Goal: Task Accomplishment & Management: Use online tool/utility

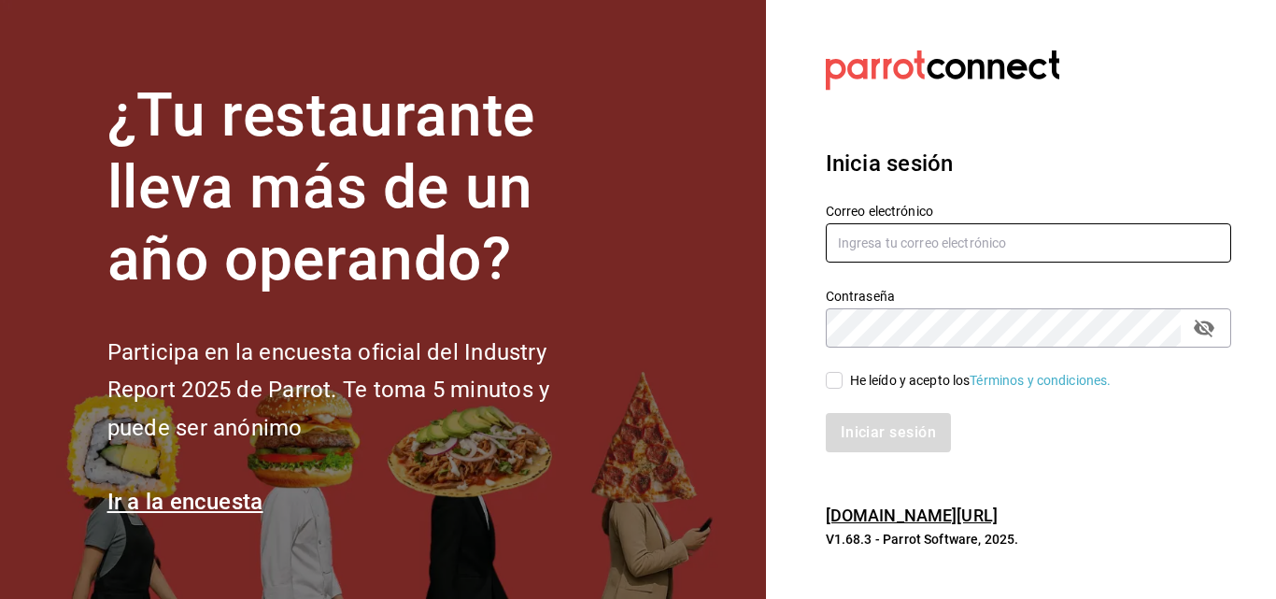
click at [861, 252] on input "text" at bounding box center [1027, 242] width 405 height 39
type input "facturacion@sanjuangrill.com"
click at [853, 381] on div "He leído y acepto los Términos y condiciones." at bounding box center [980, 381] width 261 height 20
click at [842, 381] on input "He leído y acepto los Términos y condiciones." at bounding box center [833, 380] width 17 height 17
checkbox input "true"
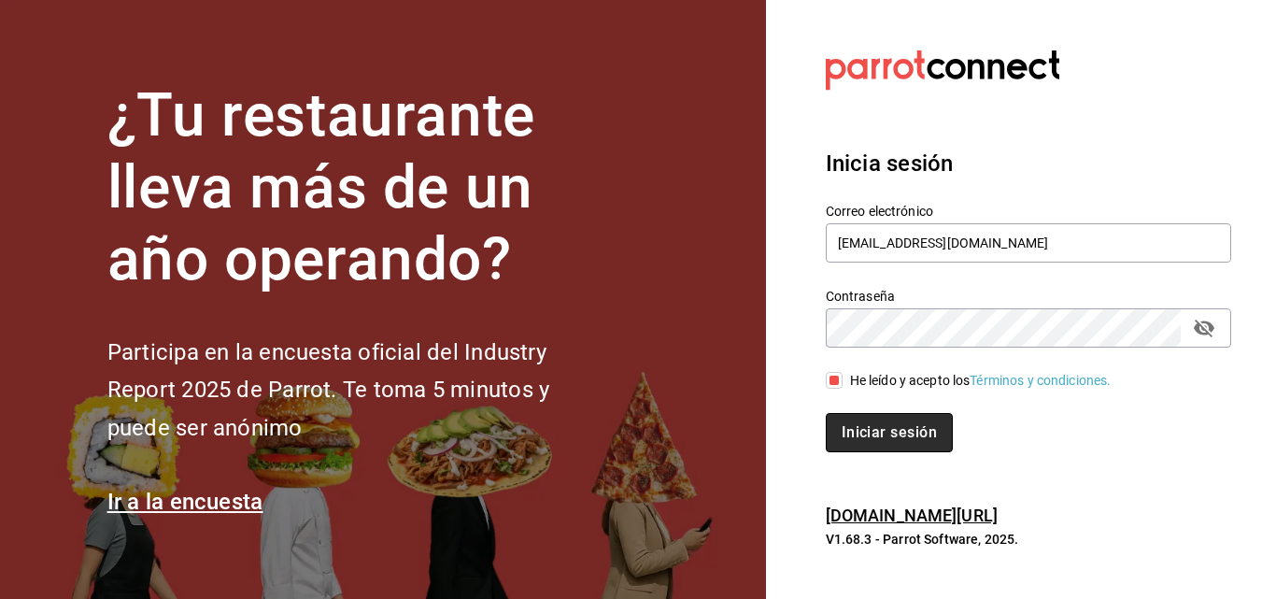
click at [856, 427] on button "Iniciar sesión" at bounding box center [888, 432] width 127 height 39
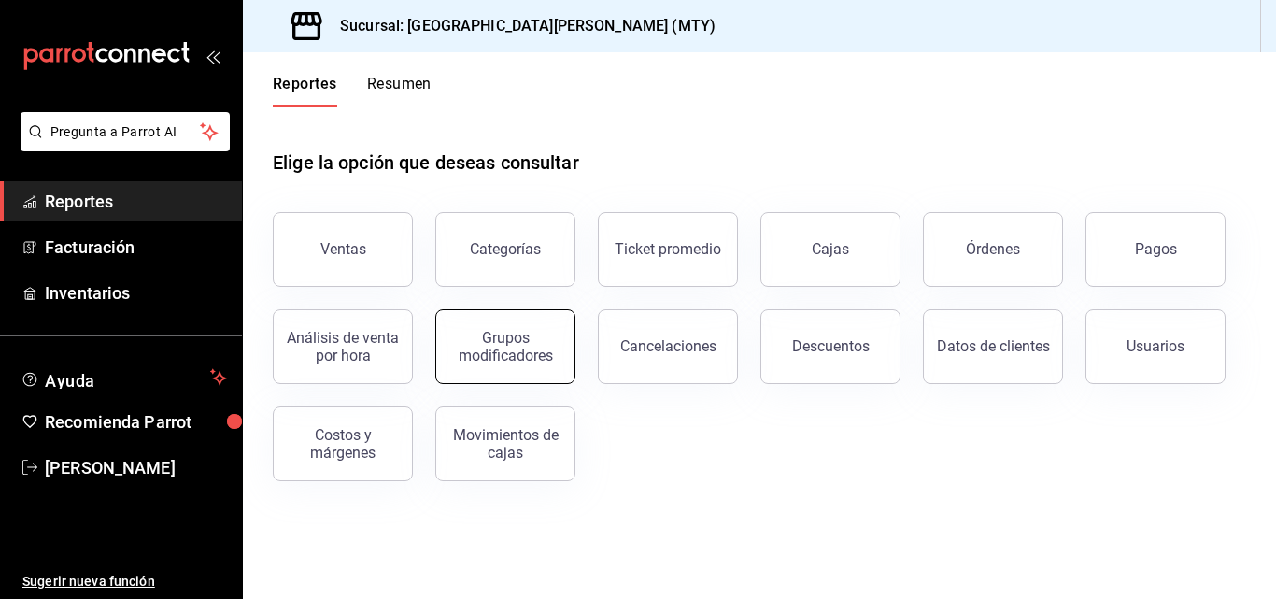
click at [499, 356] on div "Grupos modificadores" at bounding box center [505, 346] width 116 height 35
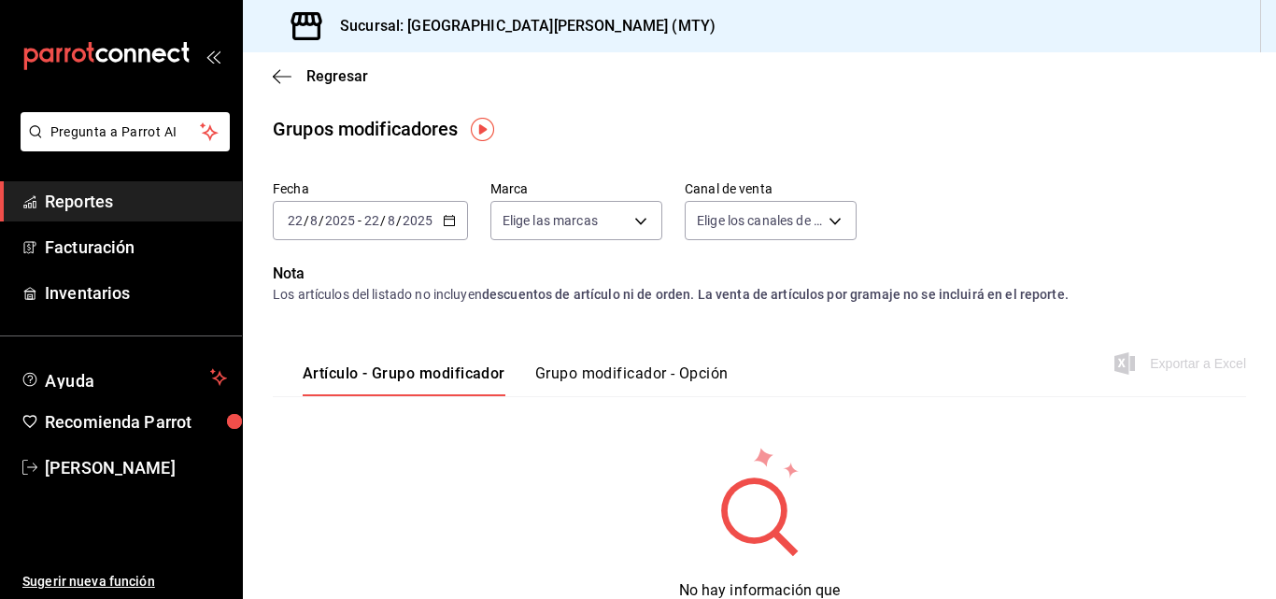
click at [444, 217] on \(Stroke\) "button" at bounding box center [449, 221] width 11 height 10
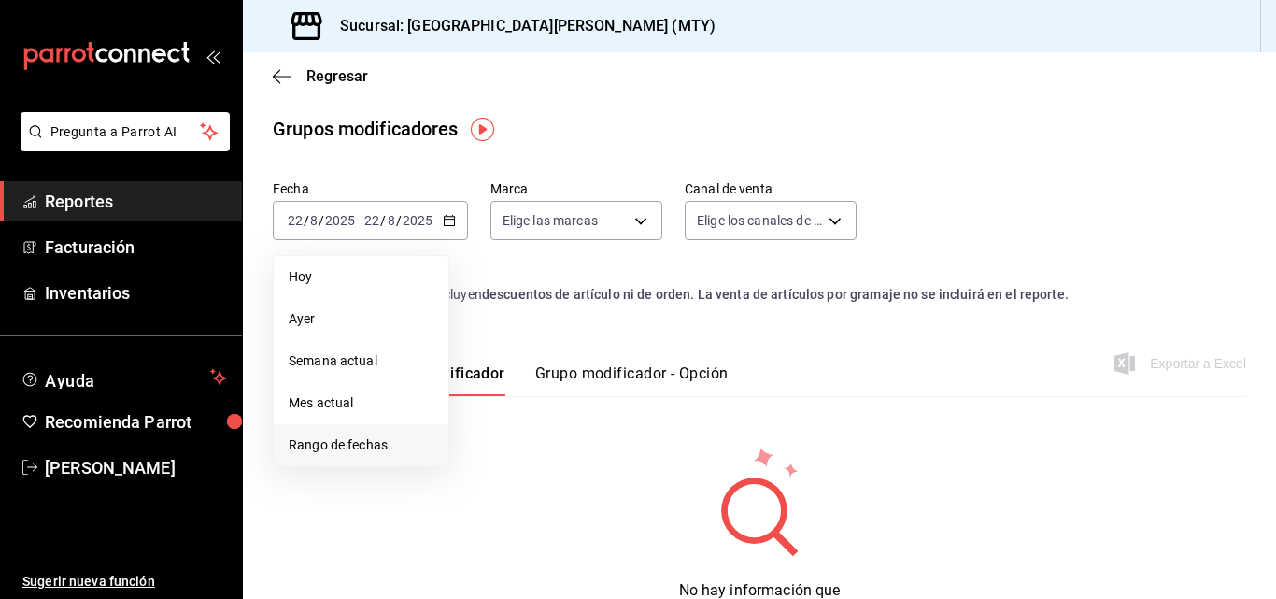
click at [415, 427] on li "Rango de fechas" at bounding box center [361, 445] width 175 height 42
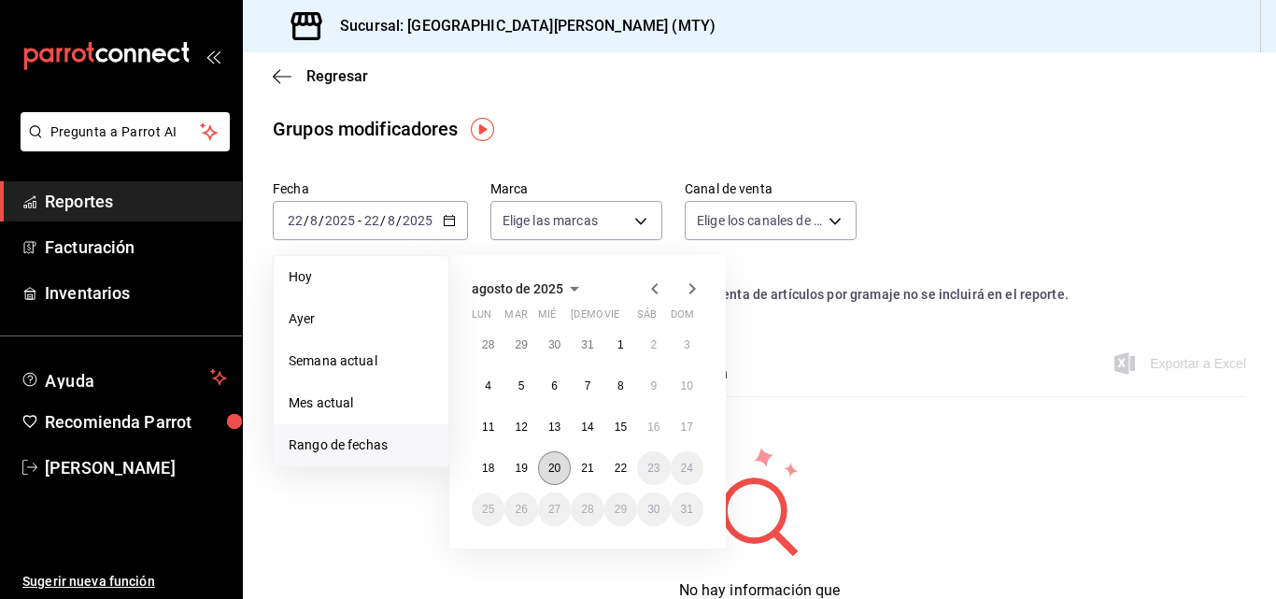
click at [549, 458] on button "20" at bounding box center [554, 468] width 33 height 34
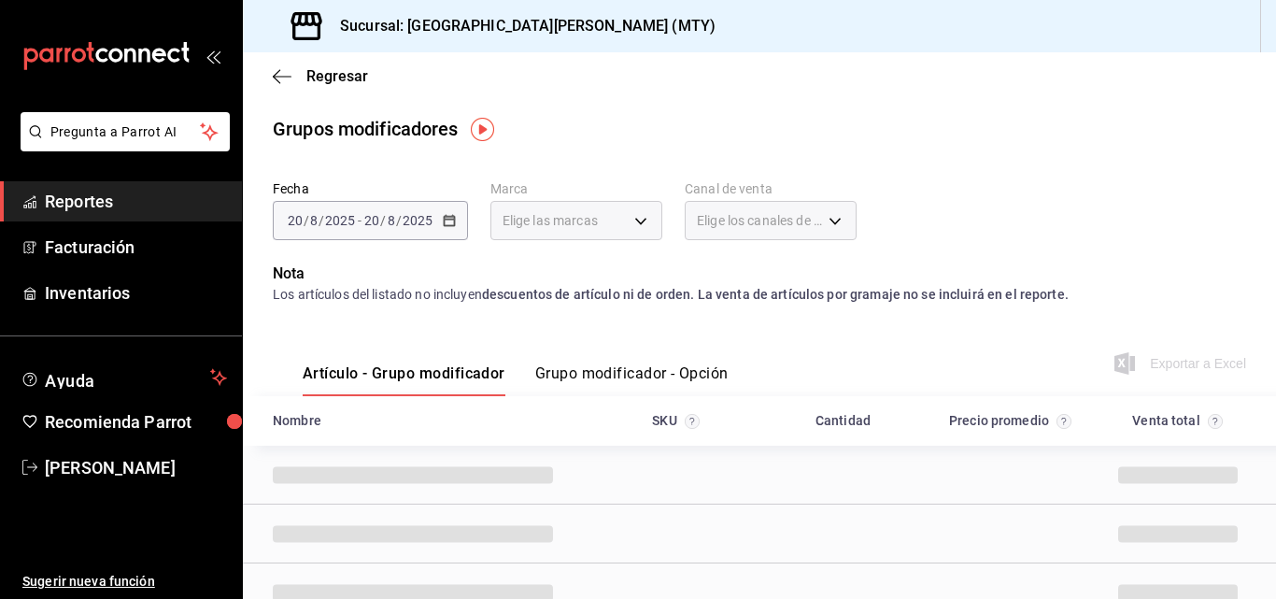
click at [568, 371] on button "Grupo modificador - Opción" at bounding box center [631, 380] width 193 height 32
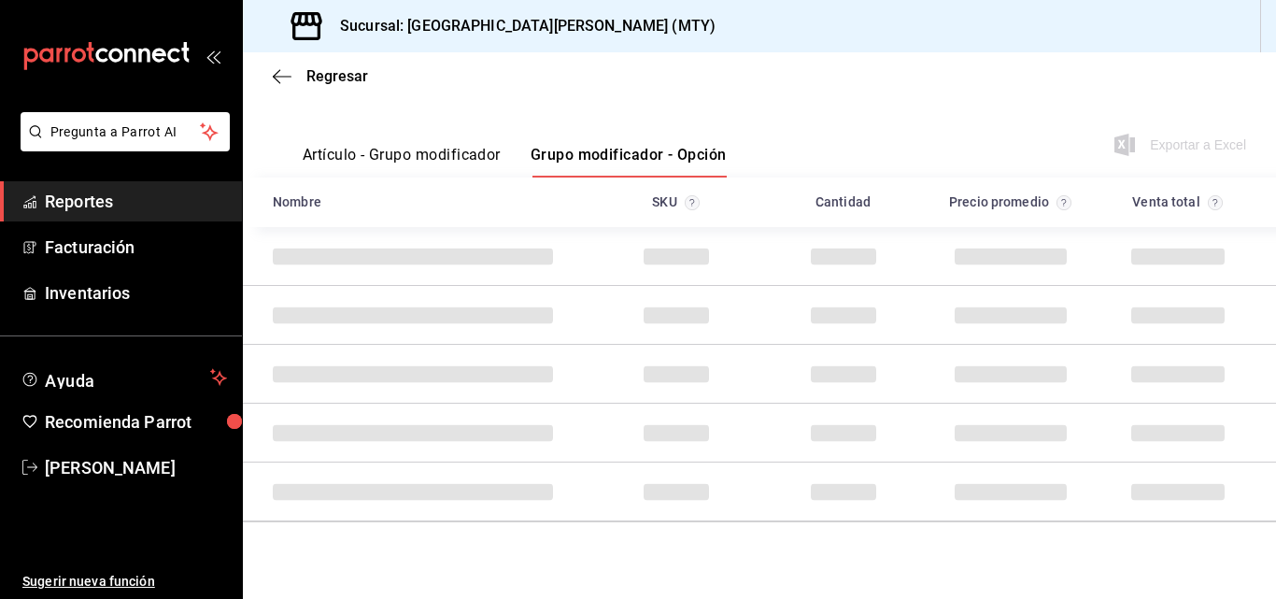
scroll to position [218, 0]
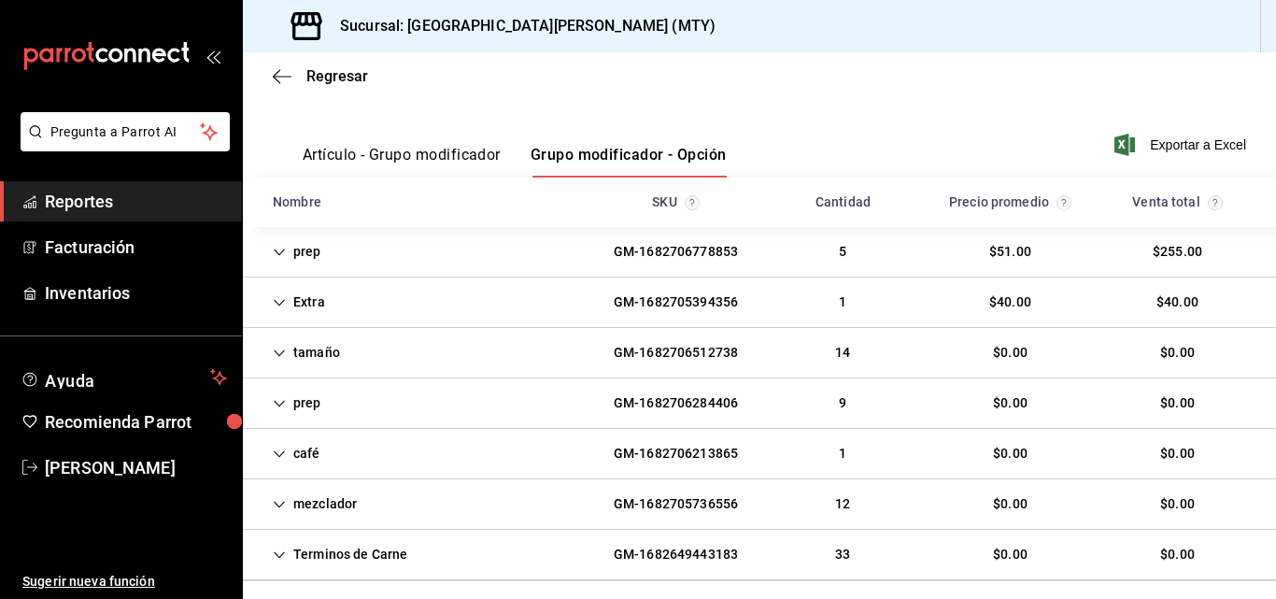
click at [508, 310] on div "Extra GM-1682705394356 1 $40.00 $40.00" at bounding box center [759, 302] width 1033 height 50
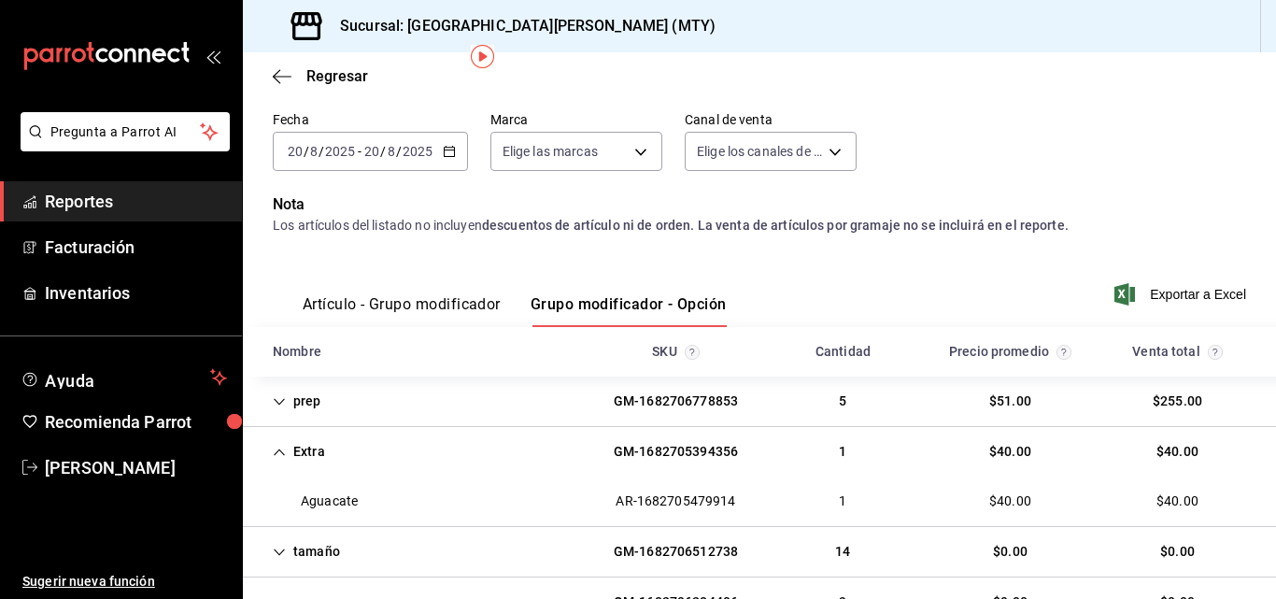
scroll to position [58, 0]
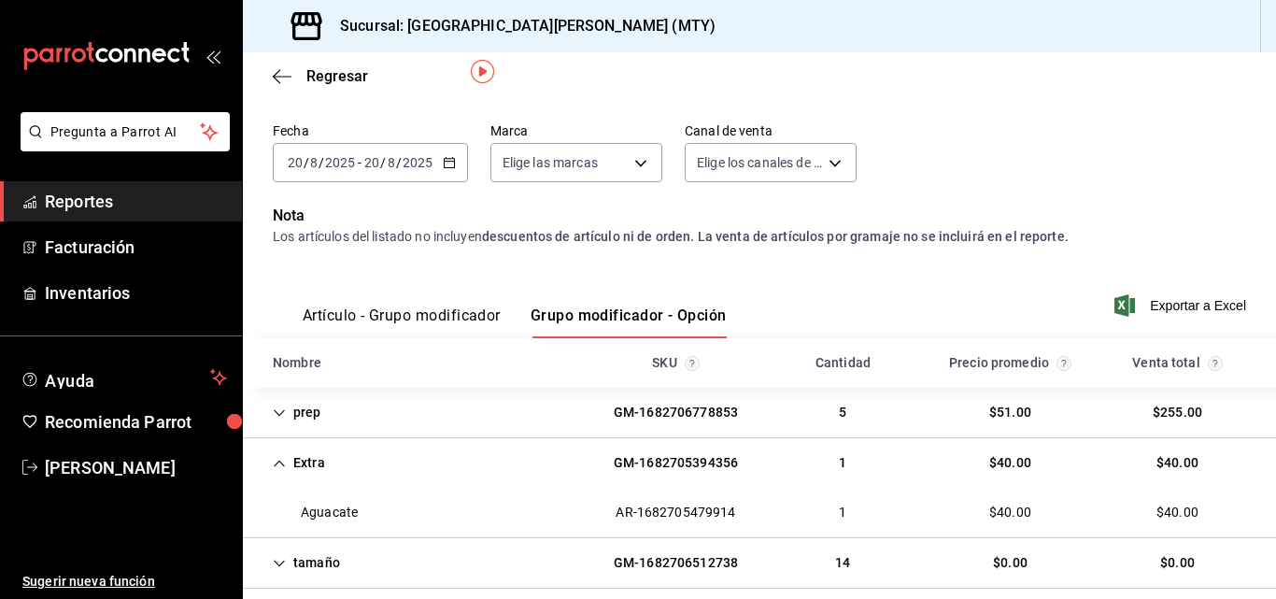
click at [458, 174] on div "[DATE] [DATE] - [DATE] [DATE]" at bounding box center [370, 162] width 195 height 39
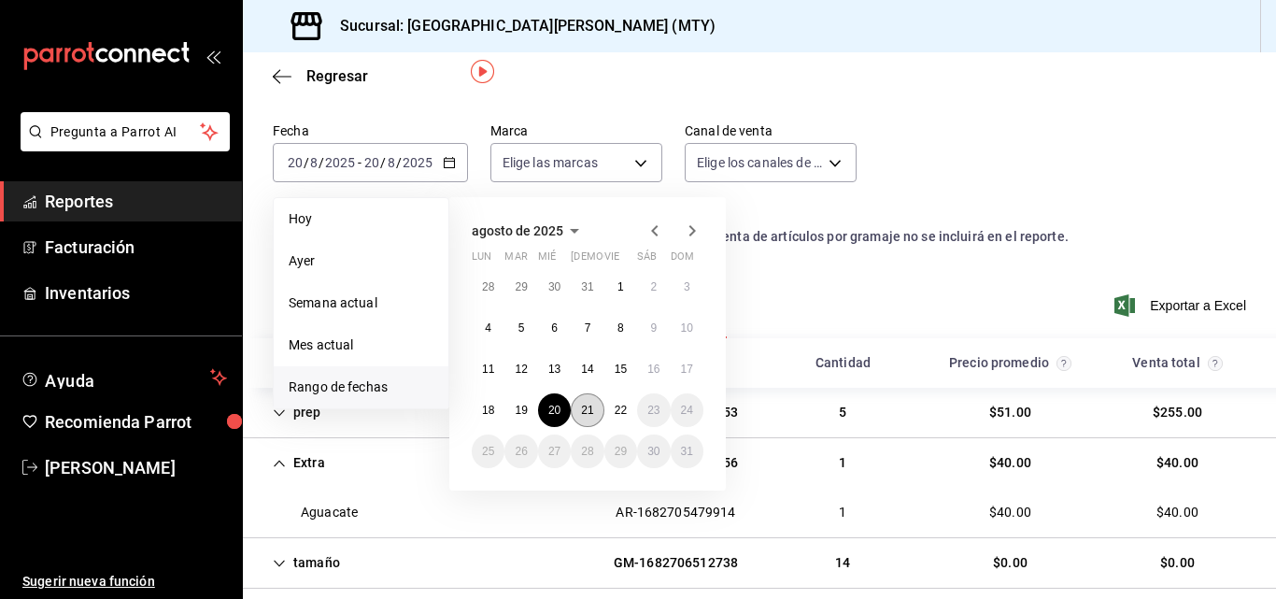
click at [578, 416] on button "21" at bounding box center [587, 410] width 33 height 34
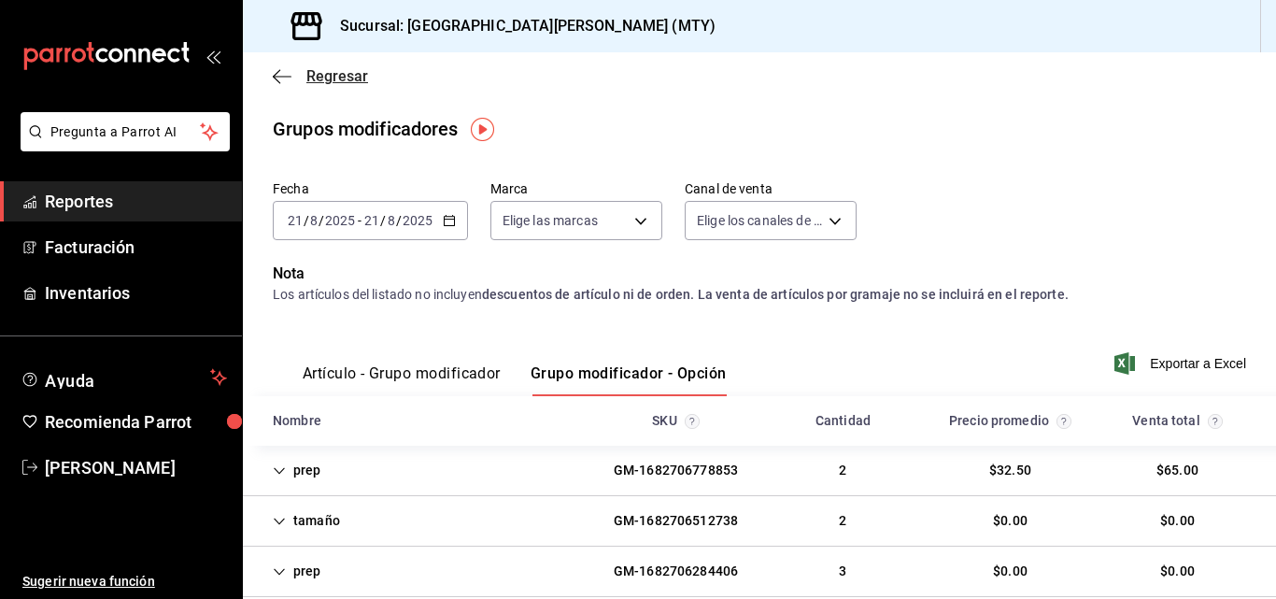
click at [276, 74] on icon "button" at bounding box center [282, 76] width 19 height 17
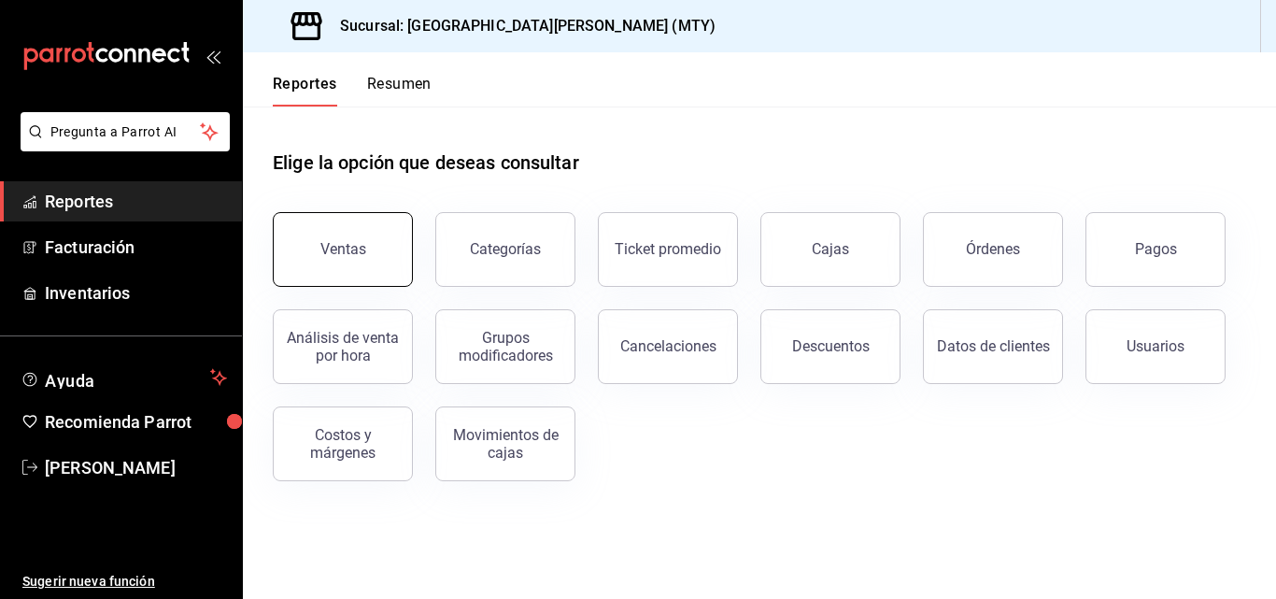
click at [352, 269] on button "Ventas" at bounding box center [343, 249] width 140 height 75
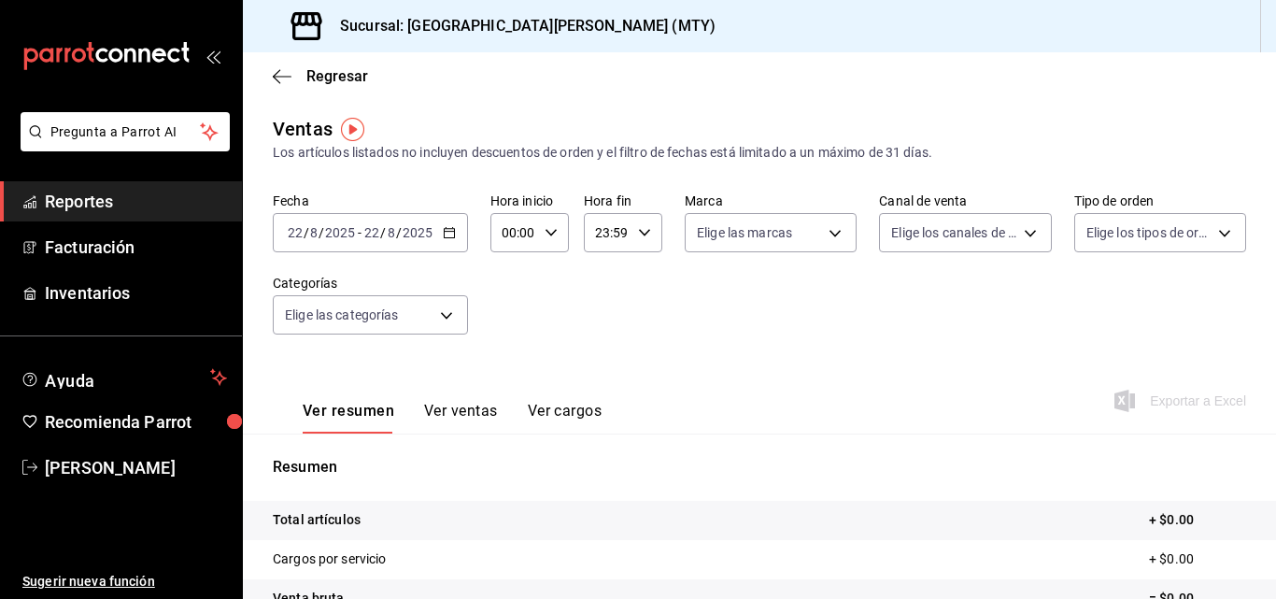
click at [471, 228] on div "Fecha [DATE] [DATE] - [DATE] [DATE] Hora inicio 00:00 Hora inicio Hora fin 23:5…" at bounding box center [759, 274] width 973 height 164
click at [443, 222] on div "[DATE] [DATE] - [DATE] [DATE]" at bounding box center [370, 232] width 195 height 39
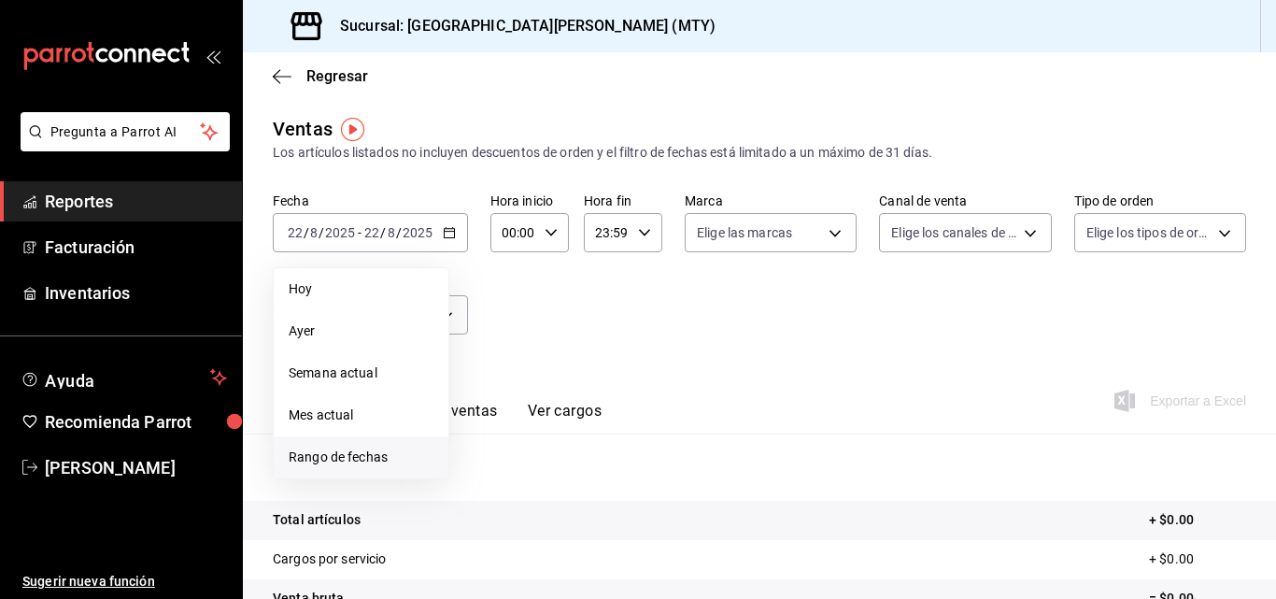
click at [403, 459] on span "Rango de fechas" at bounding box center [361, 457] width 145 height 20
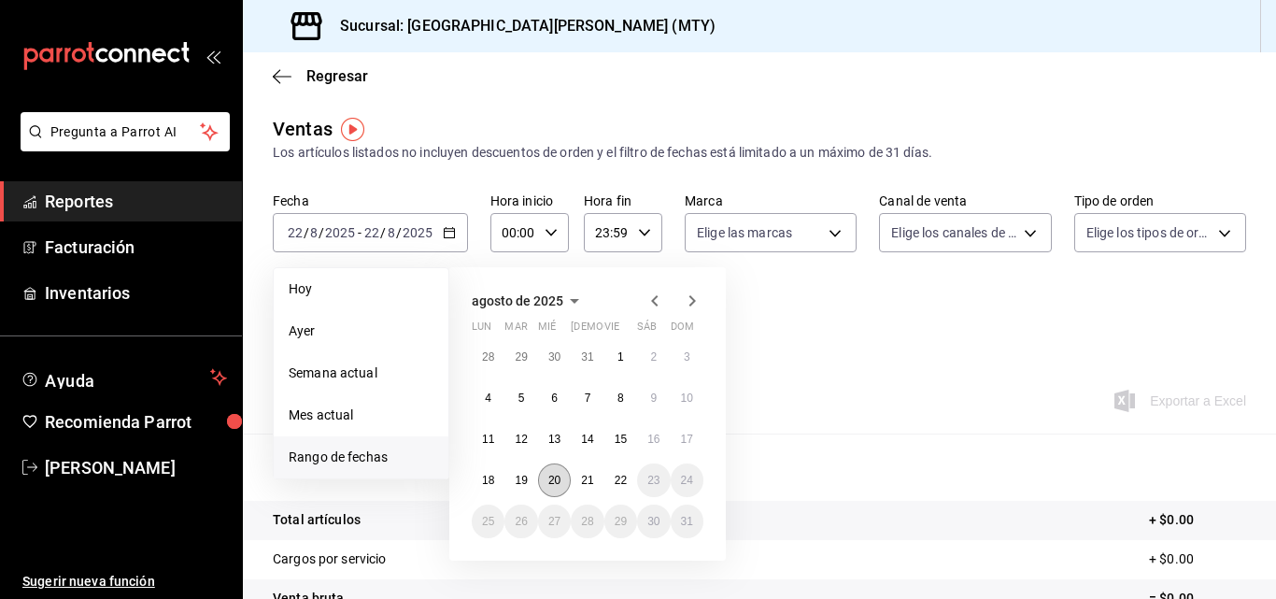
click at [553, 475] on abbr "20" at bounding box center [554, 479] width 12 height 13
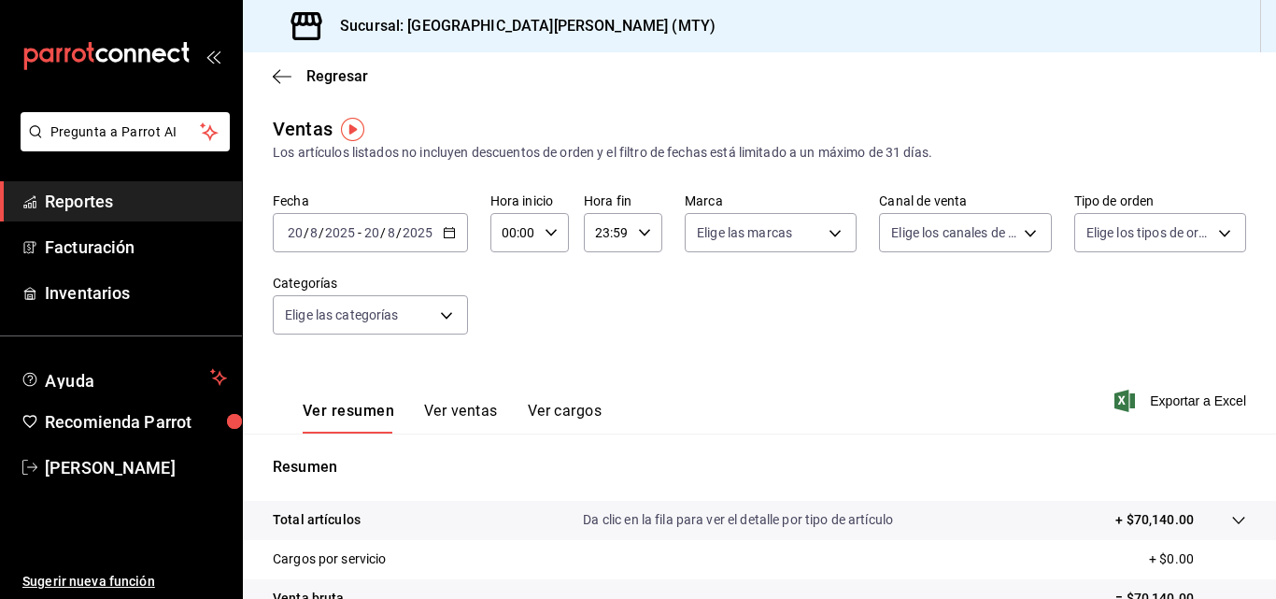
click at [408, 338] on div "Fecha [DATE] [DATE] - [DATE] [DATE] Hora inicio 00:00 Hora inicio Hora fin 23:5…" at bounding box center [759, 274] width 973 height 164
click at [413, 318] on body "Pregunta a Parrot AI Reportes Facturación Inventarios Ayuda Recomienda Parrot […" at bounding box center [638, 299] width 1276 height 599
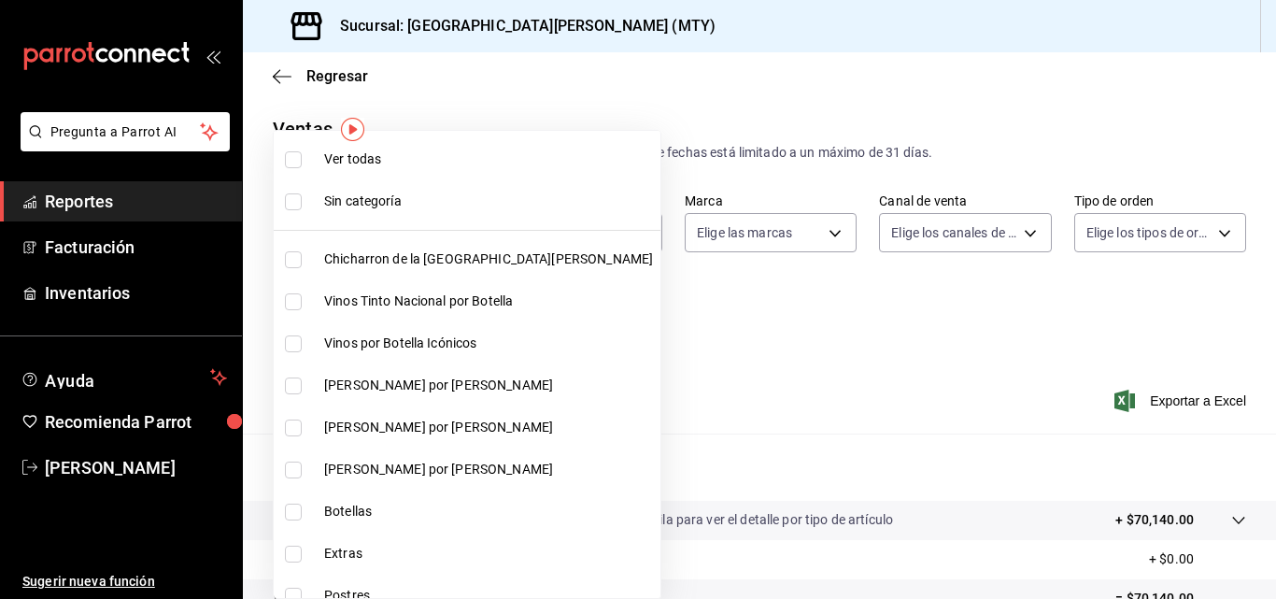
click at [373, 255] on span "Chicharron de la [GEOGRAPHIC_DATA][PERSON_NAME]" at bounding box center [488, 259] width 329 height 20
type input "f0f1c746-f3c3-4ccc-a6c7-92491a04bd66"
checkbox input "true"
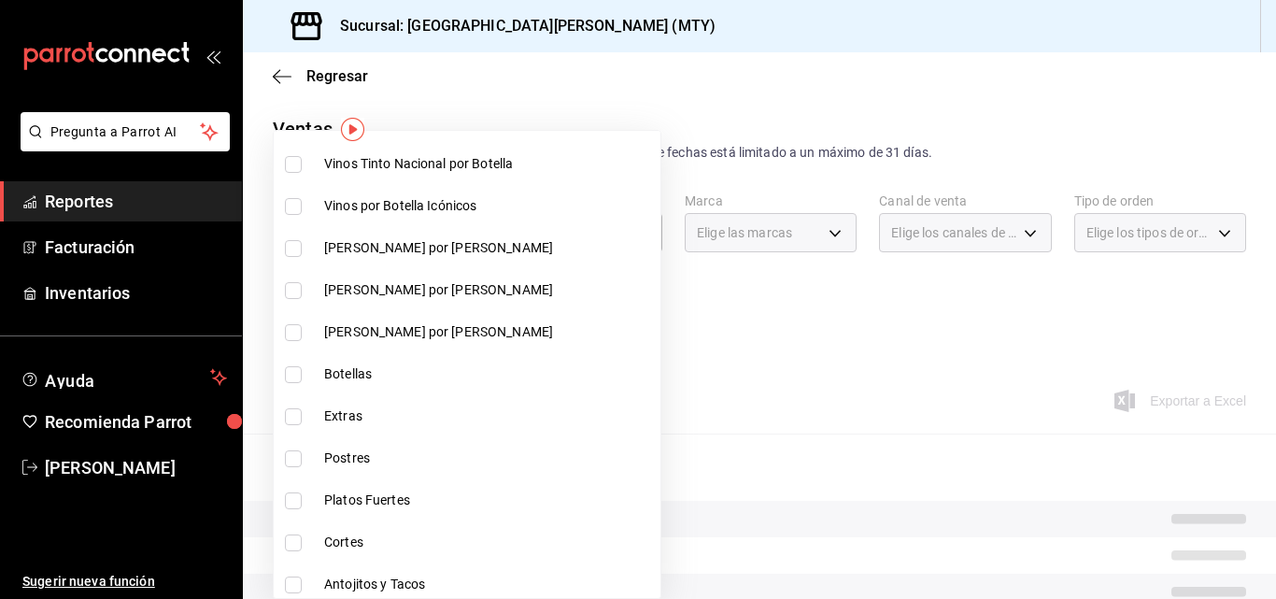
scroll to position [141, 0]
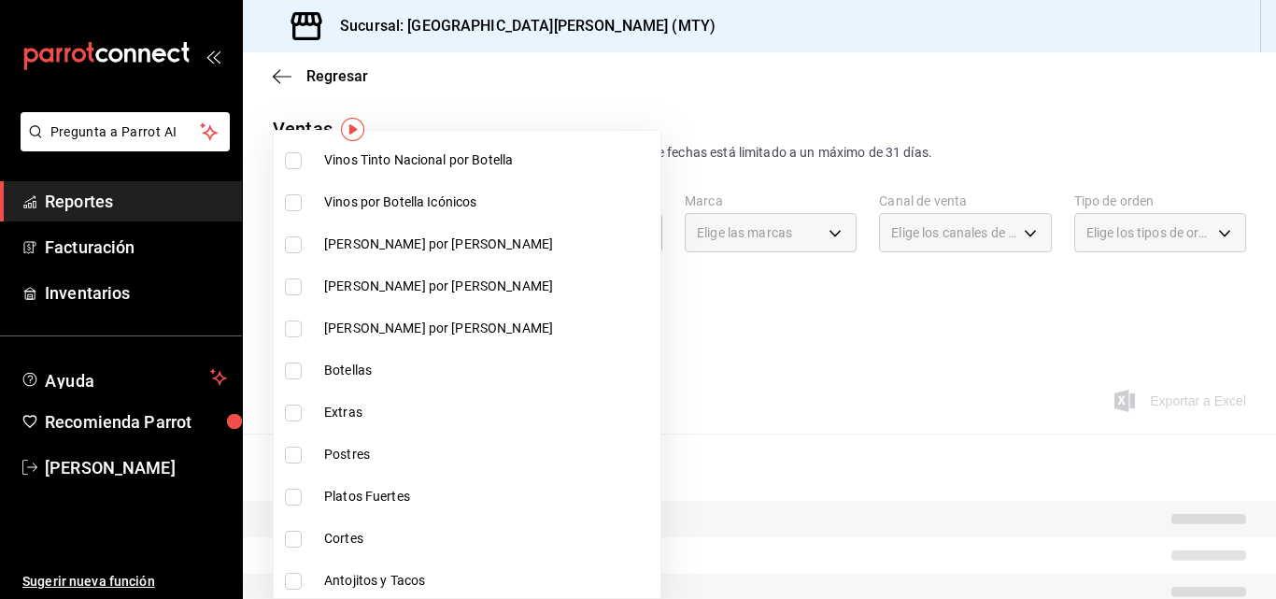
click at [357, 410] on span "Extras" at bounding box center [488, 412] width 329 height 20
type input "f0f1c746-f3c3-4ccc-a6c7-92491a04bd66,ce59e6b0-fd83-4b10-87da-79468a59da8e"
checkbox input "true"
click at [346, 465] on li "Postres" at bounding box center [467, 454] width 387 height 42
type input "f0f1c746-f3c3-4ccc-a6c7-92491a04bd66,ce59e6b0-fd83-4b10-87da-79468a59da8e,b5dc4…"
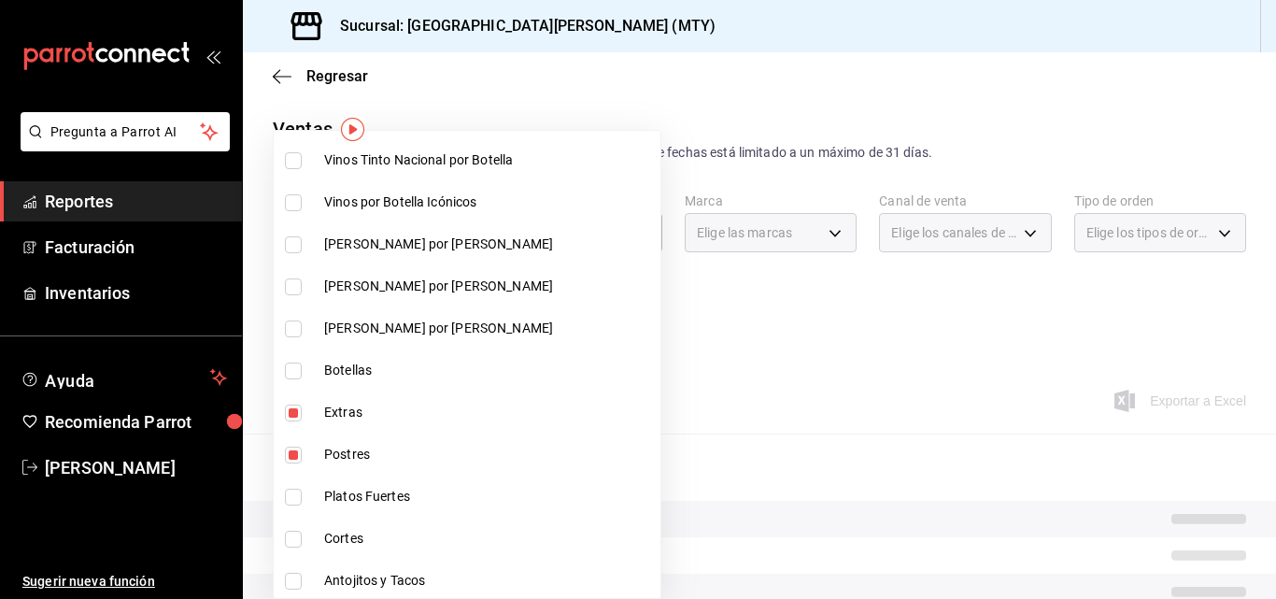
checkbox input "true"
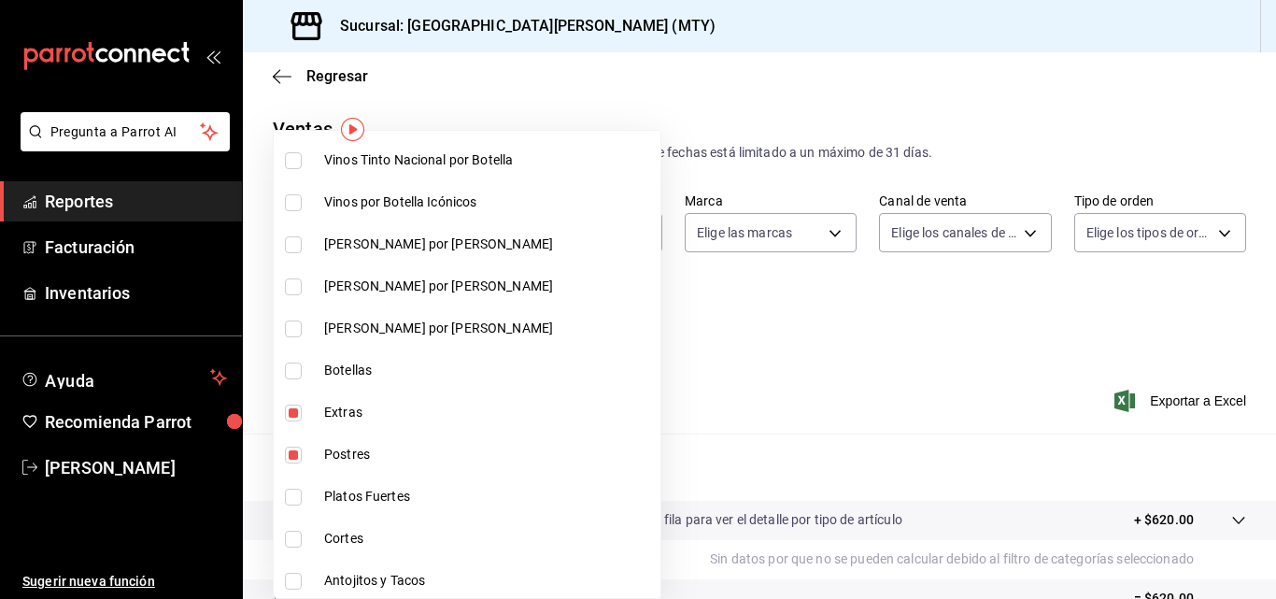
click at [333, 492] on span "Platos Fuertes" at bounding box center [488, 496] width 329 height 20
type input "f0f1c746-f3c3-4ccc-a6c7-92491a04bd66,ce59e6b0-fd83-4b10-87da-79468a59da8e,b5dc4…"
checkbox input "true"
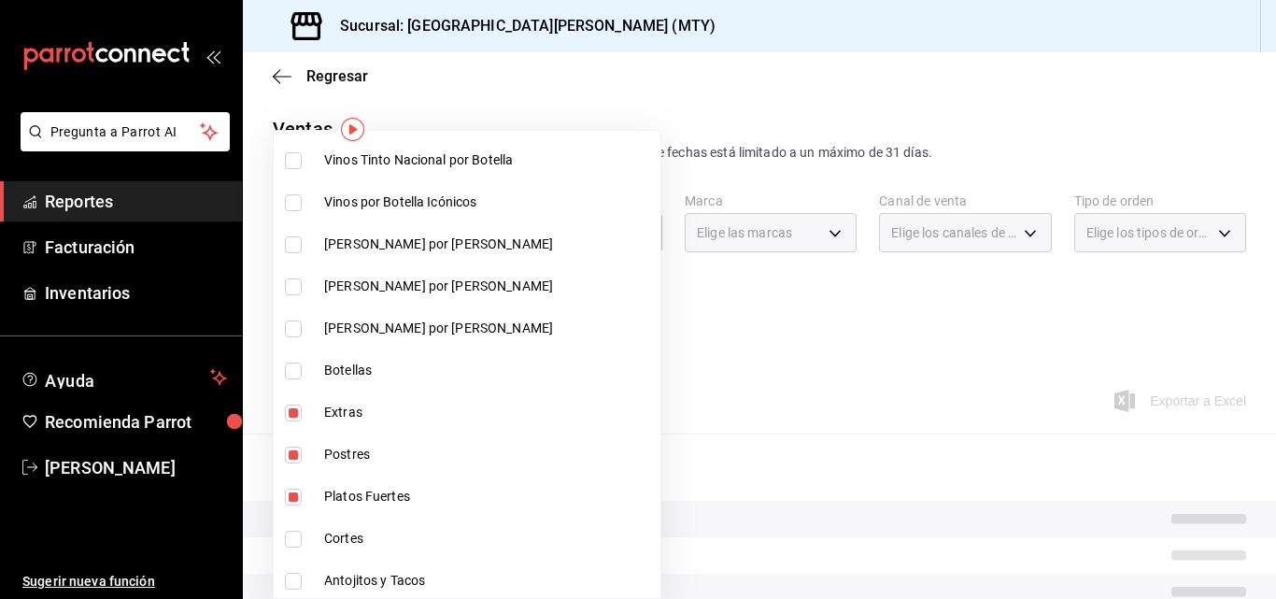
click at [324, 545] on span "Cortes" at bounding box center [488, 539] width 329 height 20
type input "f0f1c746-f3c3-4ccc-a6c7-92491a04bd66,ce59e6b0-fd83-4b10-87da-79468a59da8e,b5dc4…"
checkbox input "true"
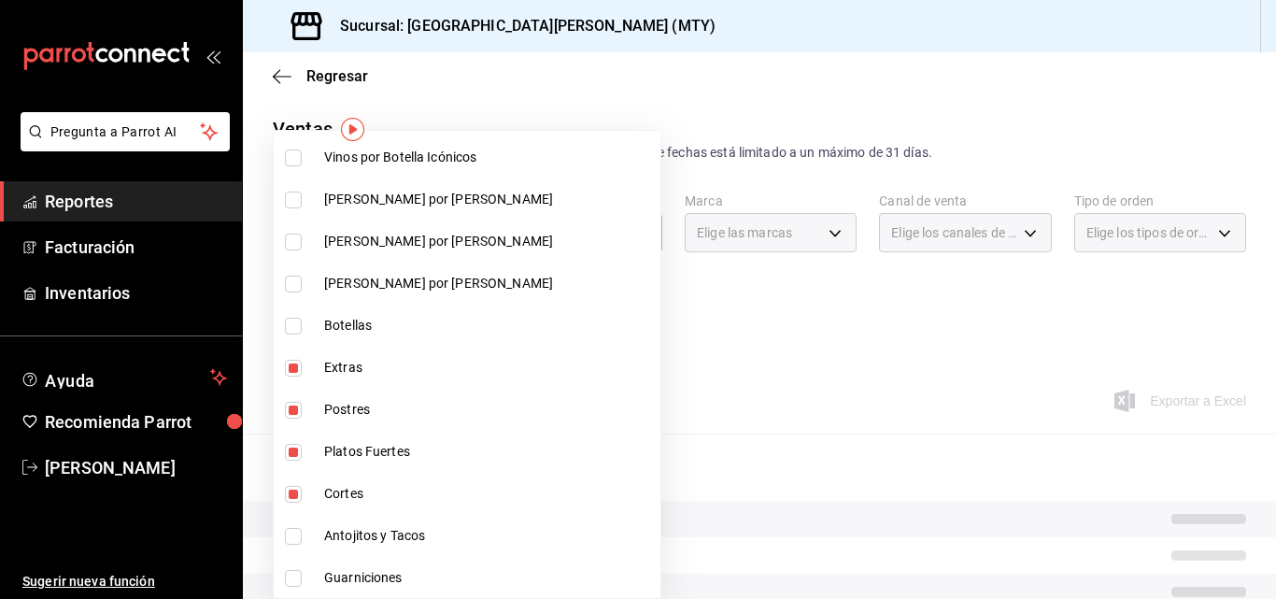
scroll to position [187, 0]
click at [300, 543] on li "Antojitos y Tacos" at bounding box center [467, 535] width 387 height 42
type input "f0f1c746-f3c3-4ccc-a6c7-92491a04bd66,ce59e6b0-fd83-4b10-87da-79468a59da8e,b5dc4…"
checkbox input "true"
click at [300, 565] on li "Guarniciones" at bounding box center [467, 577] width 387 height 42
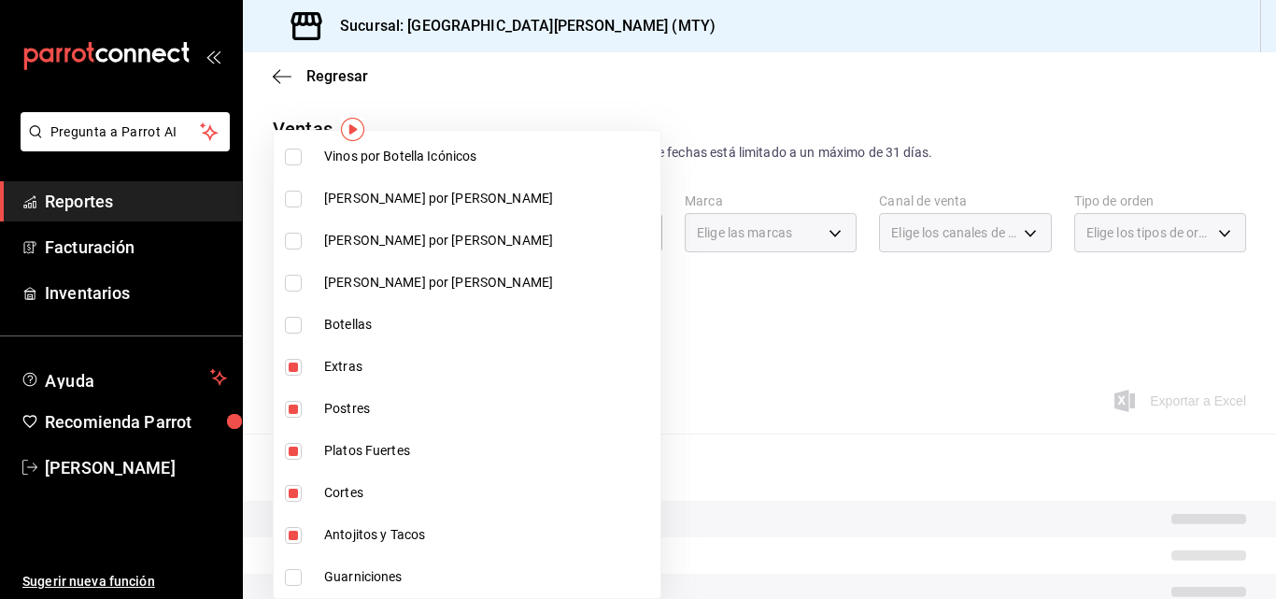
type input "f0f1c746-f3c3-4ccc-a6c7-92491a04bd66,ce59e6b0-fd83-4b10-87da-79468a59da8e,b5dc4…"
checkbox input "true"
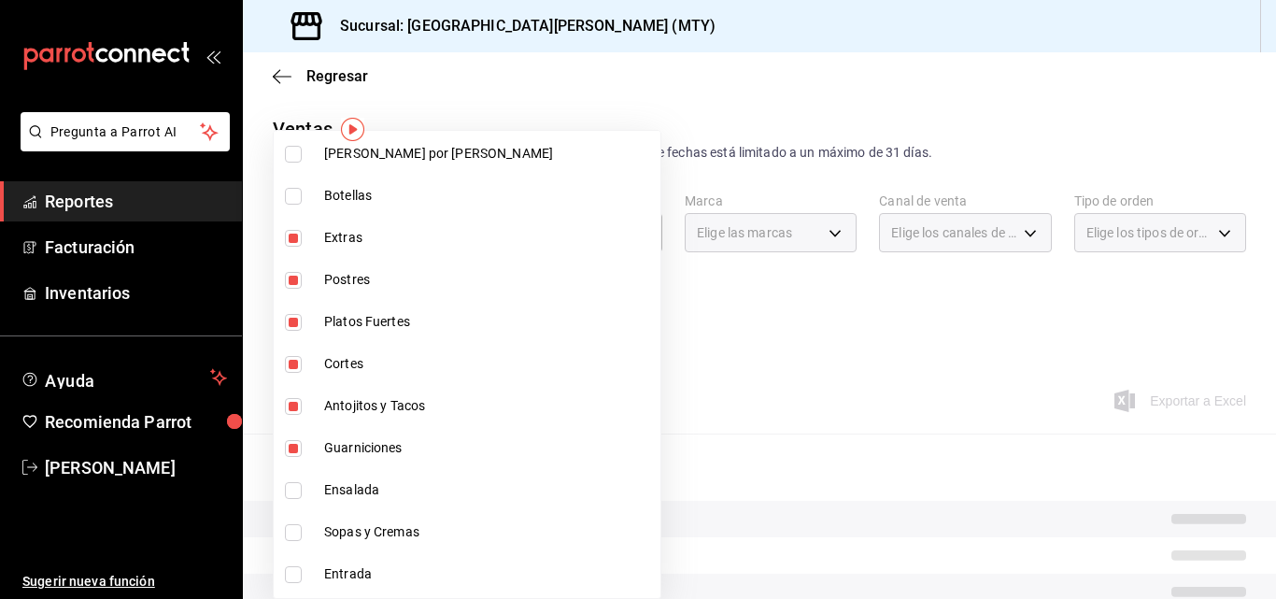
scroll to position [329, 0]
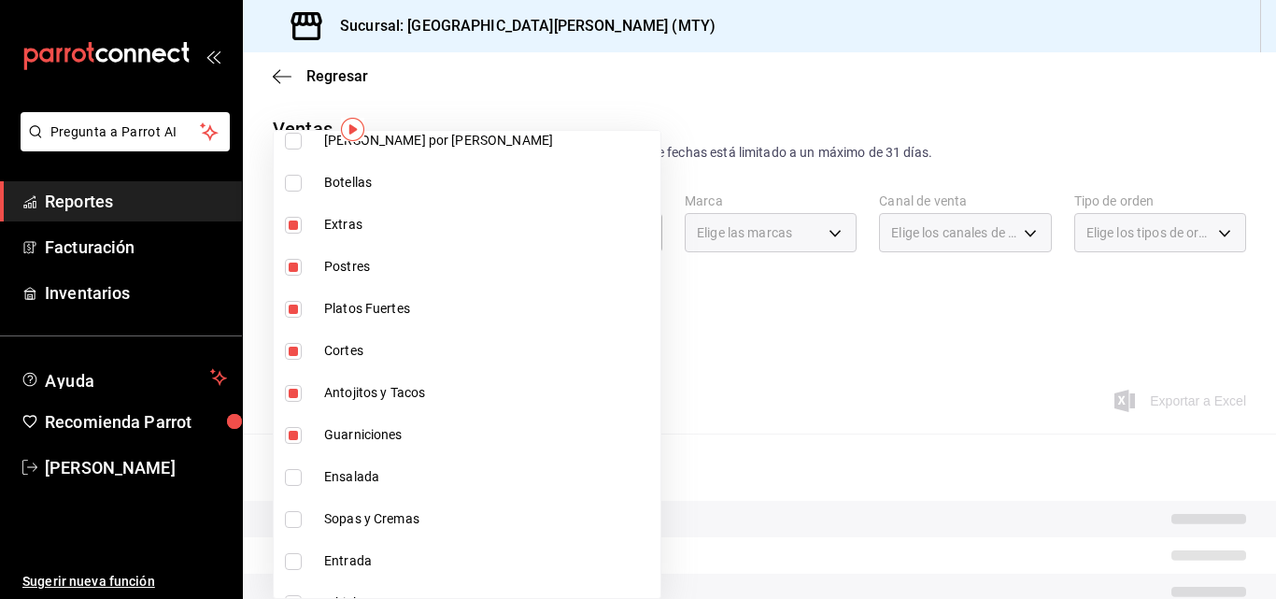
click at [317, 468] on li "Ensalada" at bounding box center [467, 477] width 387 height 42
type input "f0f1c746-f3c3-4ccc-a6c7-92491a04bd66,ce59e6b0-fd83-4b10-87da-79468a59da8e,b5dc4…"
checkbox input "true"
click at [312, 503] on li "Sopas y Cremas" at bounding box center [467, 519] width 387 height 42
type input "f0f1c746-f3c3-4ccc-a6c7-92491a04bd66,ce59e6b0-fd83-4b10-87da-79468a59da8e,b5dc4…"
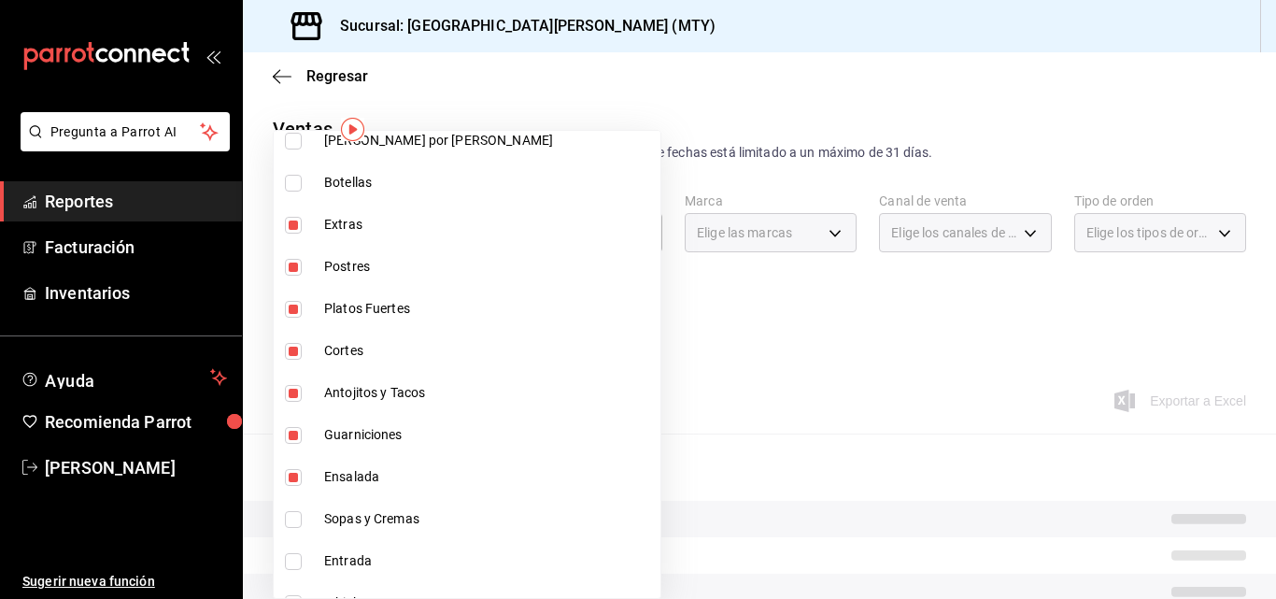
checkbox input "true"
click at [319, 556] on li "Entrada" at bounding box center [467, 561] width 387 height 42
type input "f0f1c746-f3c3-4ccc-a6c7-92491a04bd66,ce59e6b0-fd83-4b10-87da-79468a59da8e,b5dc4…"
checkbox input "true"
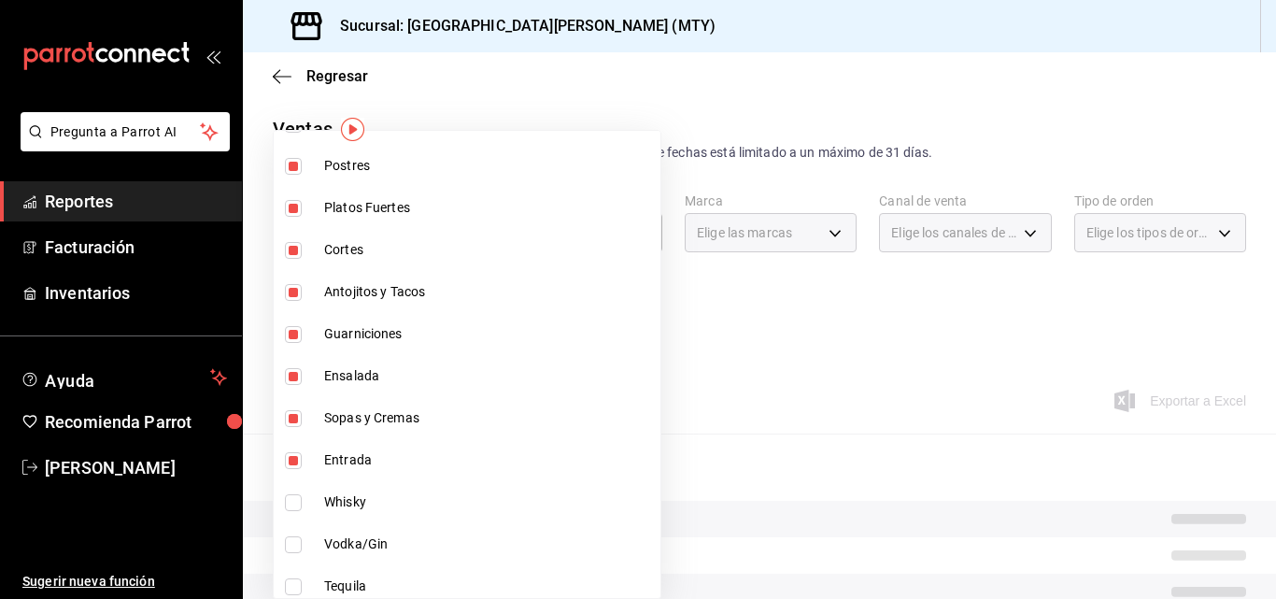
scroll to position [435, 0]
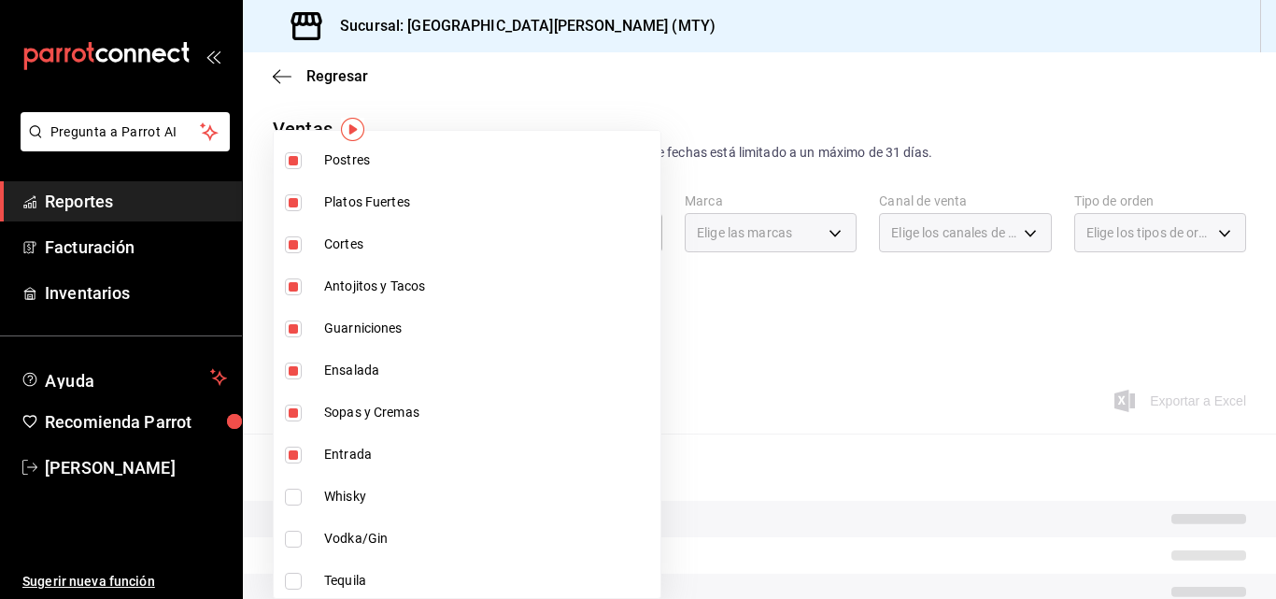
click at [711, 331] on div at bounding box center [638, 299] width 1276 height 599
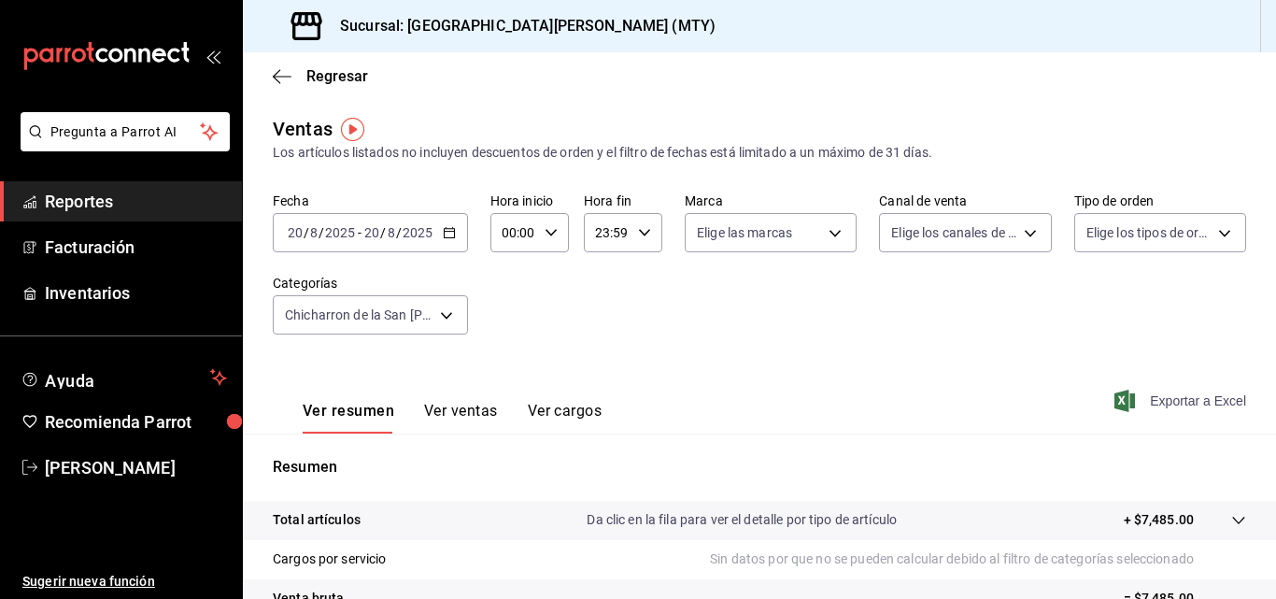
click at [1165, 400] on span "Exportar a Excel" at bounding box center [1182, 400] width 128 height 22
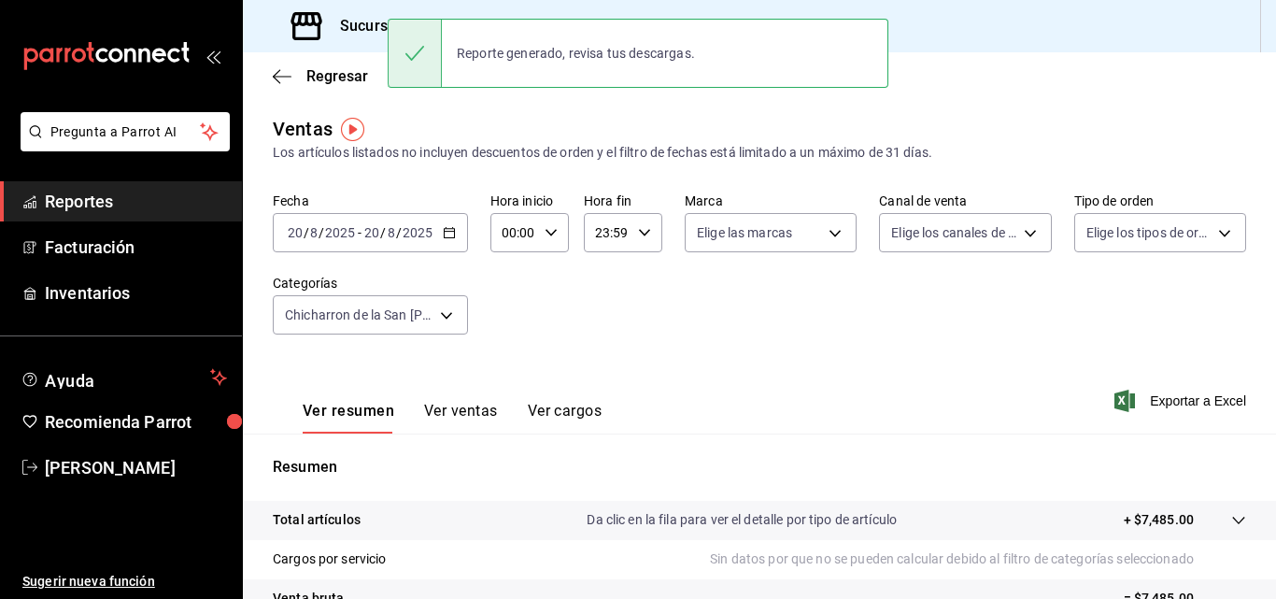
click at [446, 241] on div "[DATE] [DATE] - [DATE] [DATE]" at bounding box center [370, 232] width 195 height 39
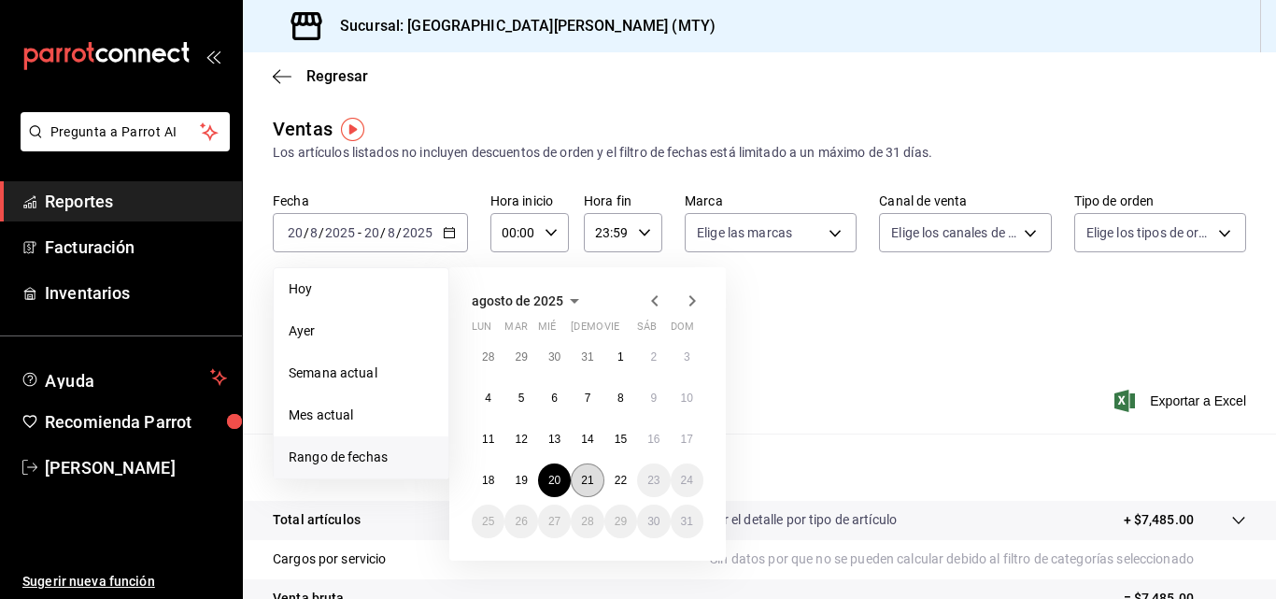
click at [584, 475] on abbr "21" at bounding box center [587, 479] width 12 height 13
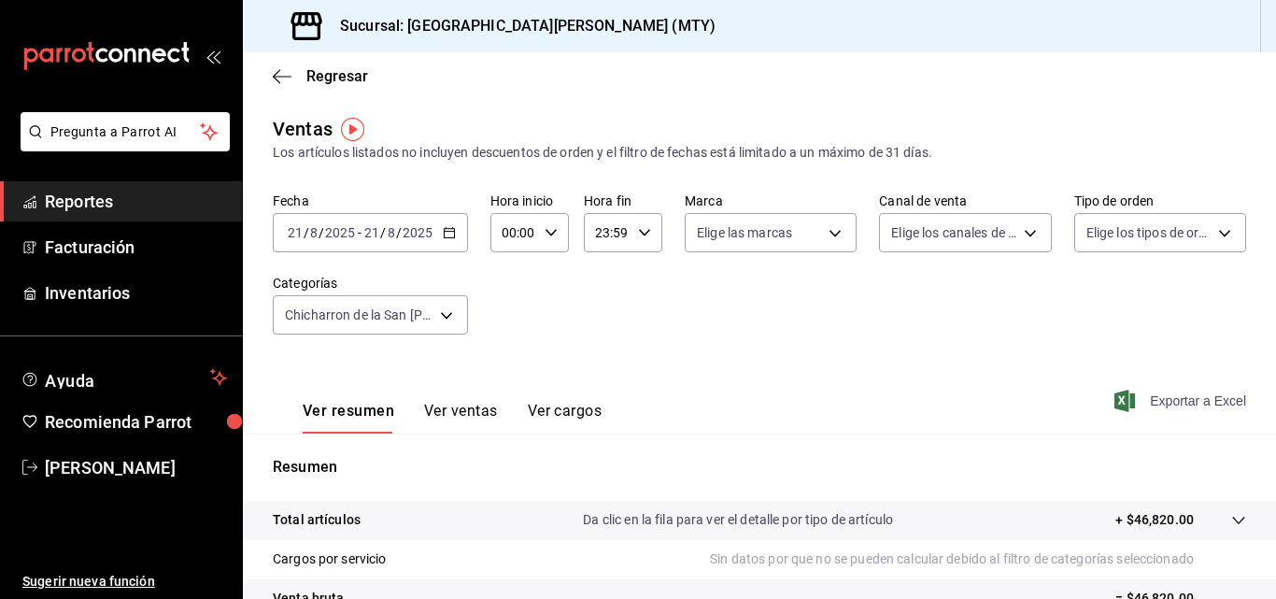
click at [1195, 389] on span "Exportar a Excel" at bounding box center [1182, 400] width 128 height 22
